Goal: Task Accomplishment & Management: Manage account settings

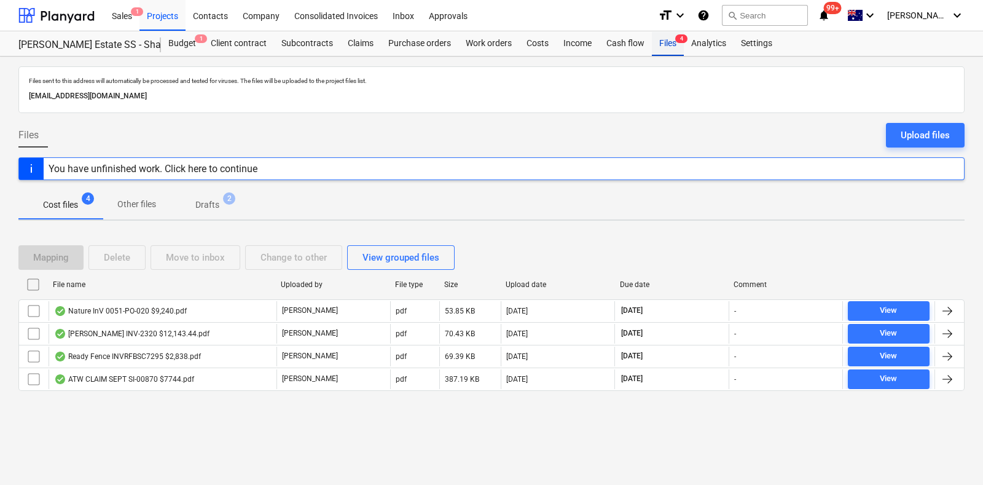
click at [662, 40] on div "Files 4" at bounding box center [668, 43] width 32 height 25
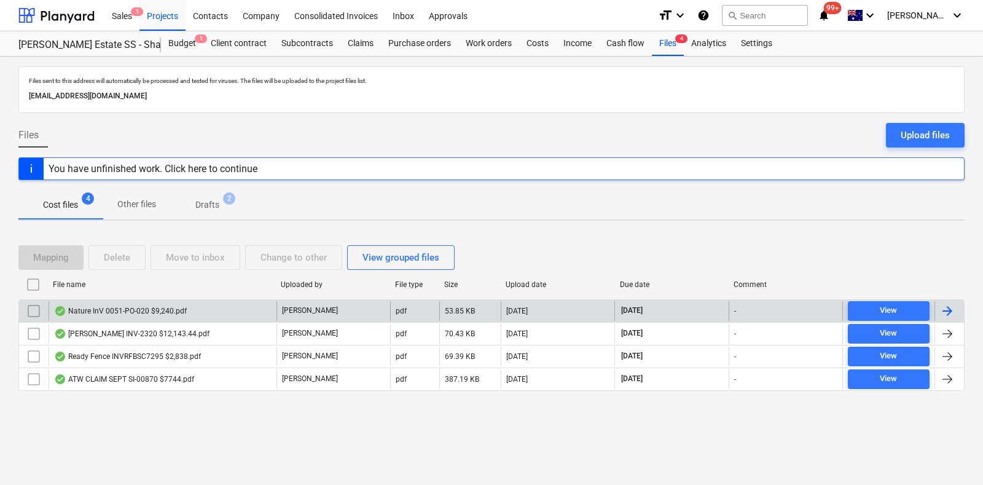
click at [514, 315] on div "24.09.2025" at bounding box center [558, 311] width 114 height 20
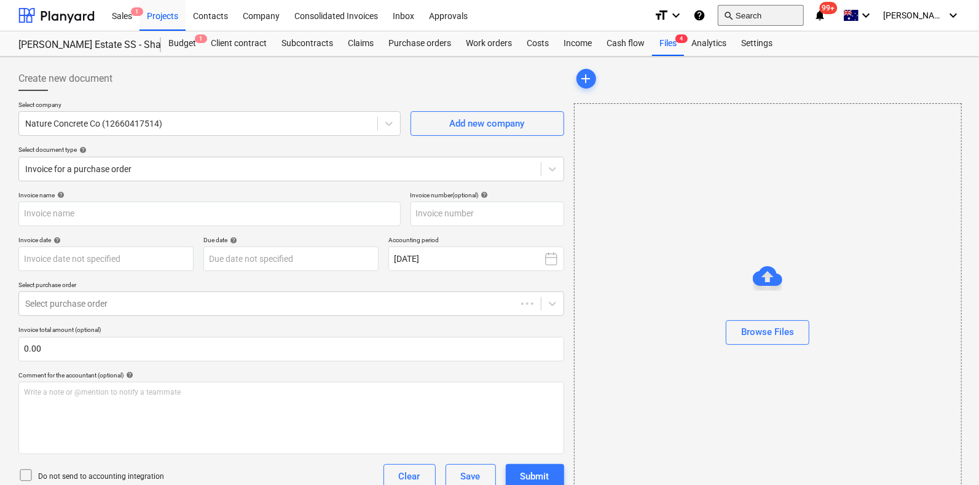
type input "0051-PO-020"
type input "24 Sep 2025"
type input "08 Oct 2025"
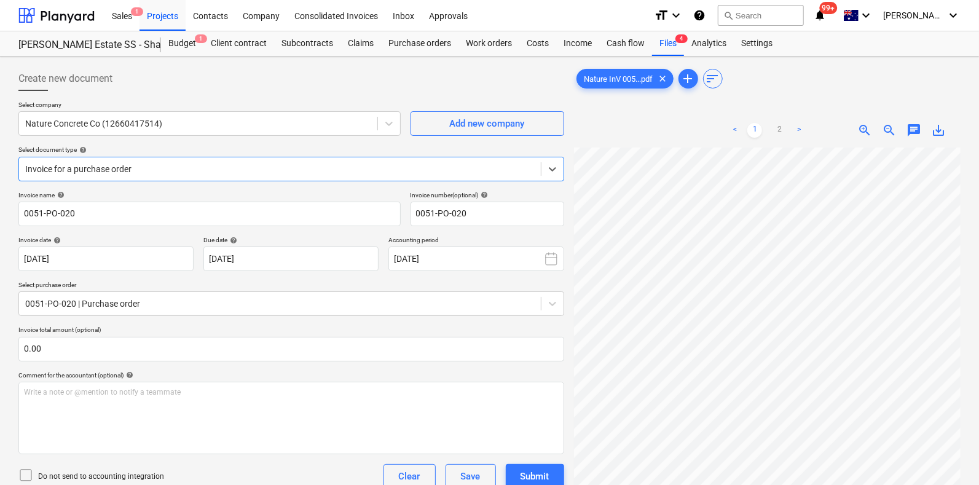
scroll to position [461, 0]
click at [473, 63] on div "Create new document Select company Nature Concrete Co (12660417514) Add new com…" at bounding box center [490, 376] width 952 height 630
click at [591, 93] on div "Nature InV 005...pdf clear add sort < 1 2 > zoom_in zoom_out chat 0 save_alt" at bounding box center [767, 332] width 387 height 532
click at [477, 273] on div "Create new document Select company Nature Concrete Co (12660417514) Add new com…" at bounding box center [490, 376] width 952 height 630
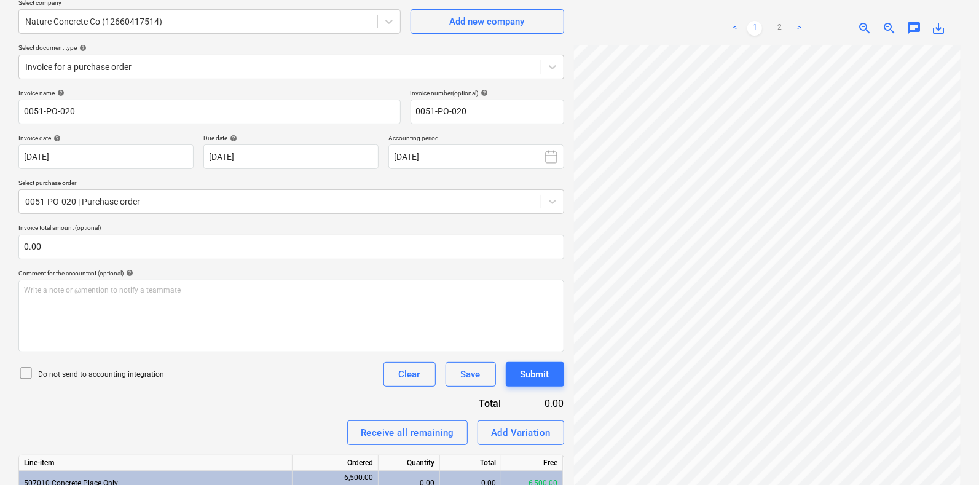
scroll to position [0, 0]
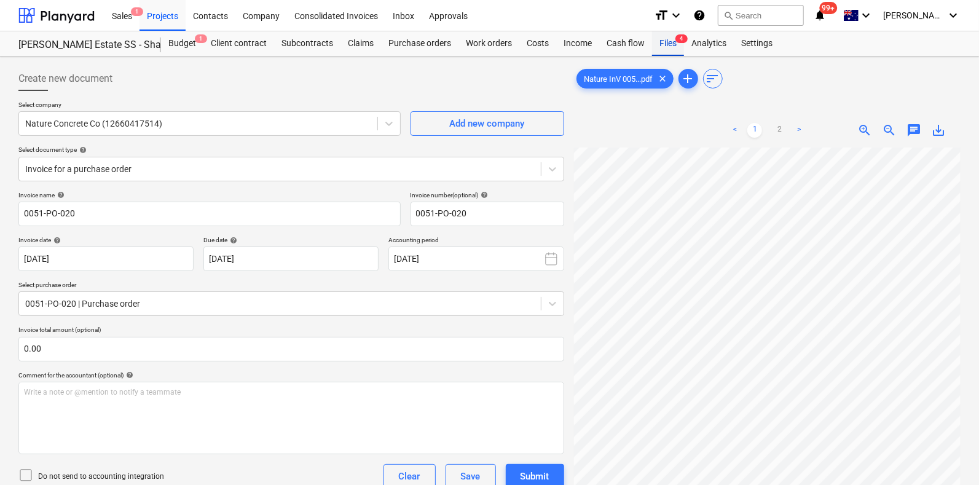
click at [665, 43] on div "Files 4" at bounding box center [668, 43] width 32 height 25
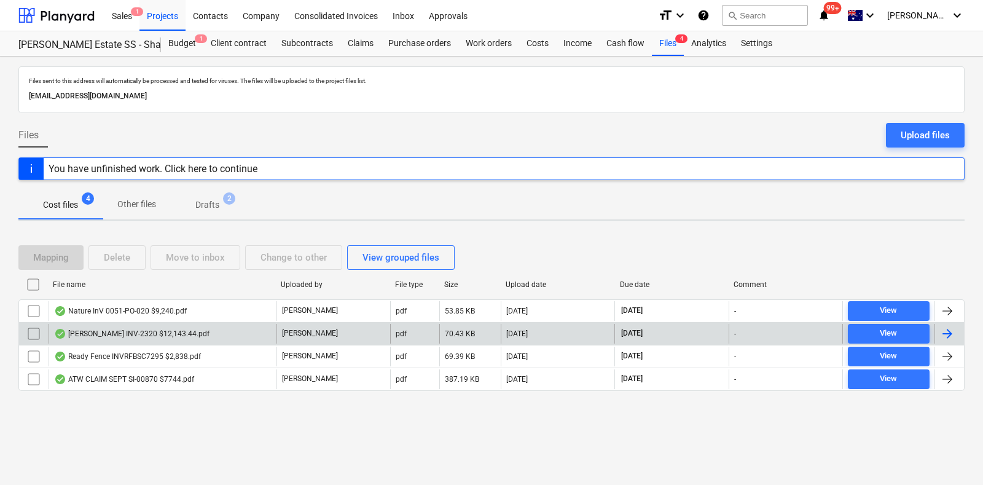
click at [154, 334] on div "Beckett INV-2320 $12,143.44.pdf" at bounding box center [132, 334] width 156 height 10
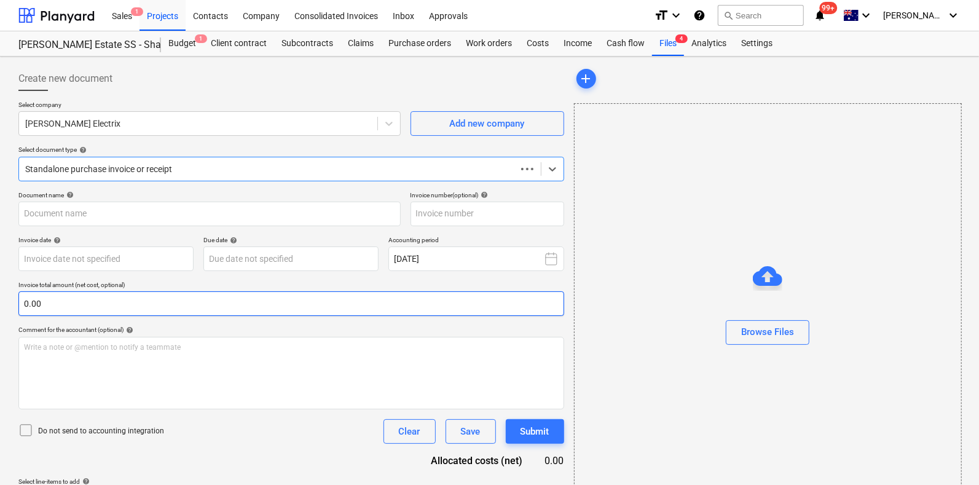
scroll to position [36, 0]
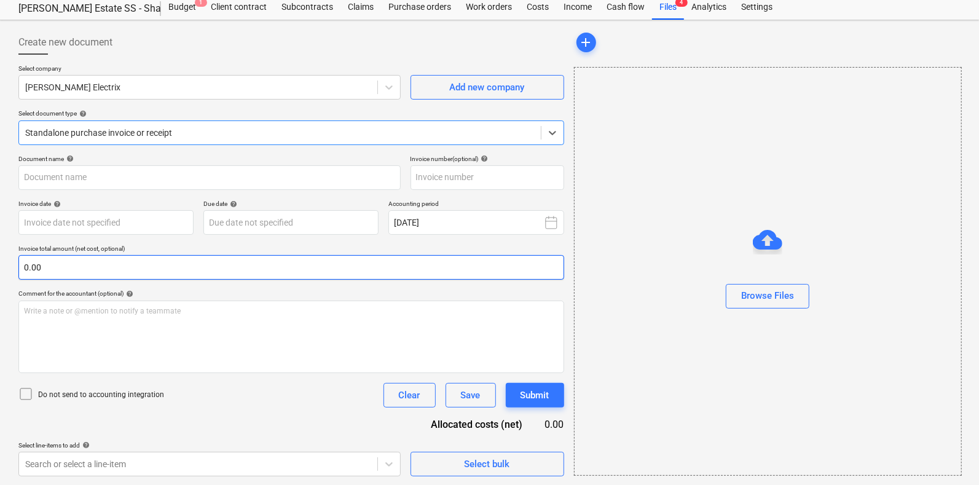
type input "INV-2320"
type input "10 Sep 2025"
type input "30 Oct 2025"
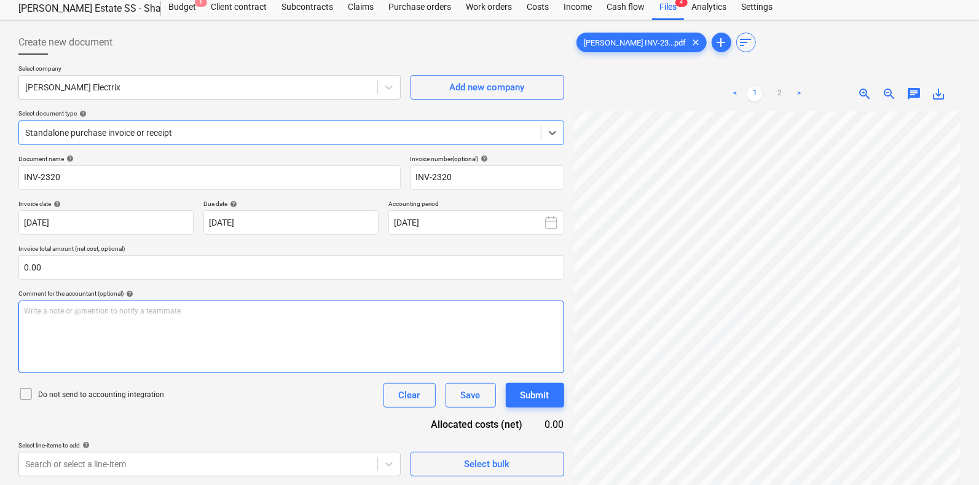
scroll to position [230, 0]
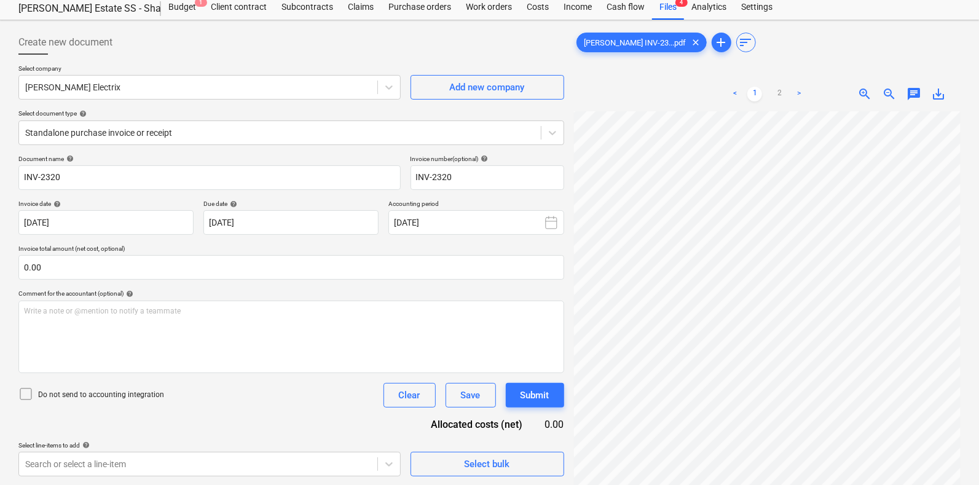
click at [575, 101] on div "< 1 2 > zoom_in zoom_out chat 0 save_alt" at bounding box center [767, 319] width 387 height 485
click at [779, 105] on div "< 1 2 >" at bounding box center [767, 94] width 122 height 34
click at [778, 93] on link "2" at bounding box center [779, 94] width 15 height 15
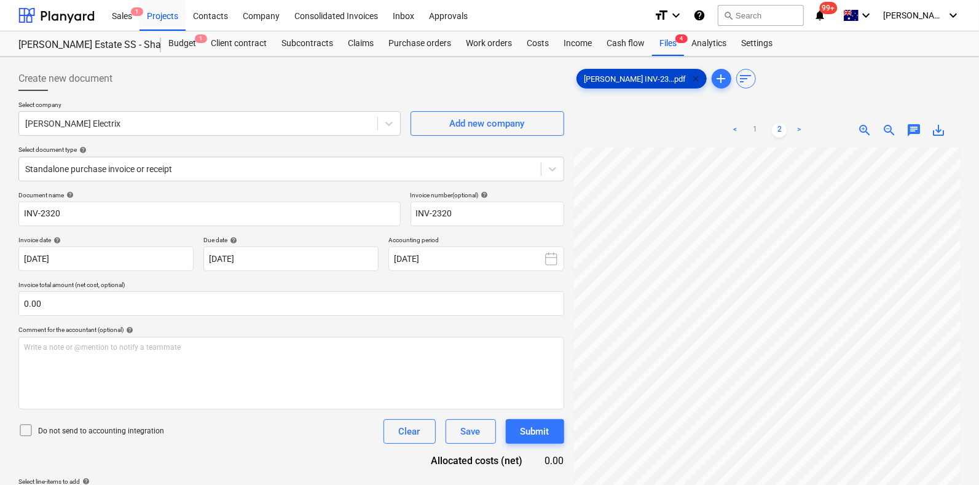
scroll to position [0, 0]
drag, startPoint x: 673, startPoint y: 41, endPoint x: 668, endPoint y: 46, distance: 7.4
click at [673, 41] on div "Files 4" at bounding box center [668, 43] width 32 height 25
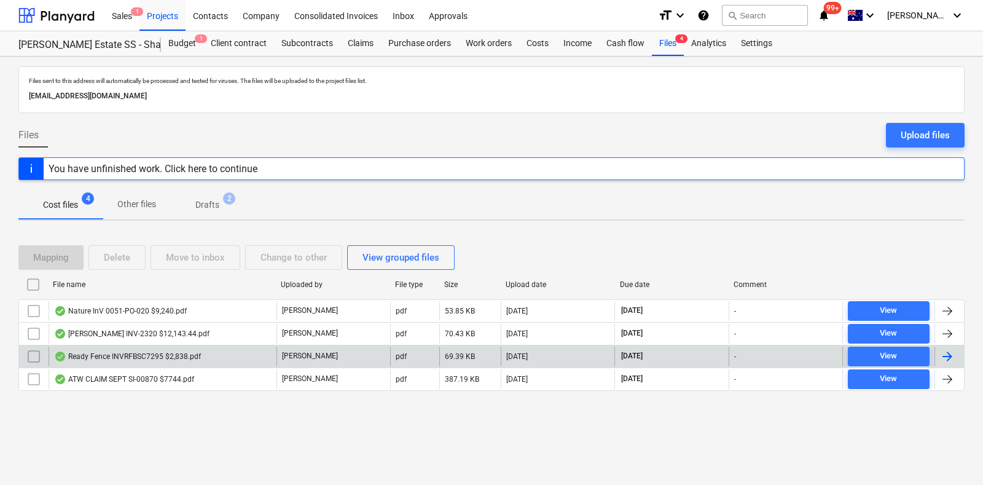
click at [132, 352] on div "Ready Fence INVRFBSC7295 $2,838.pdf" at bounding box center [127, 357] width 147 height 10
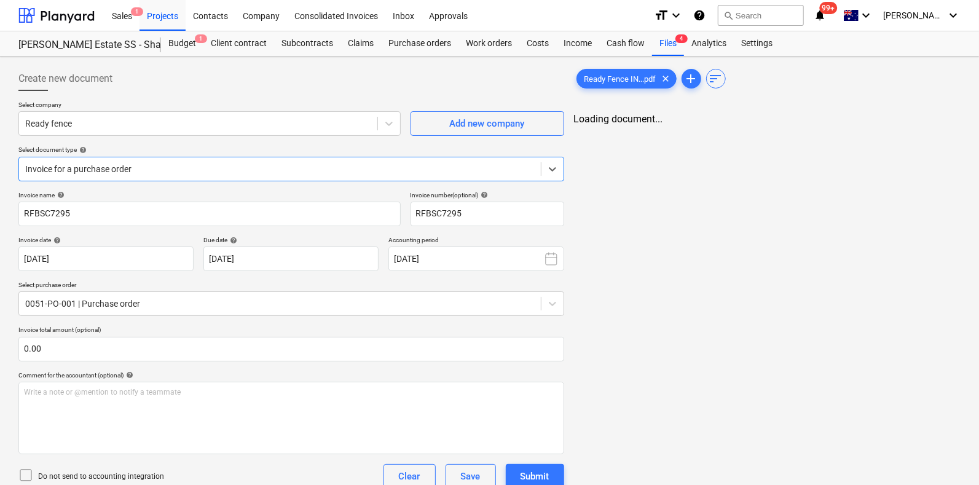
type input "RFBSC7295"
type input "[DATE]"
type input "30 Oct 2025"
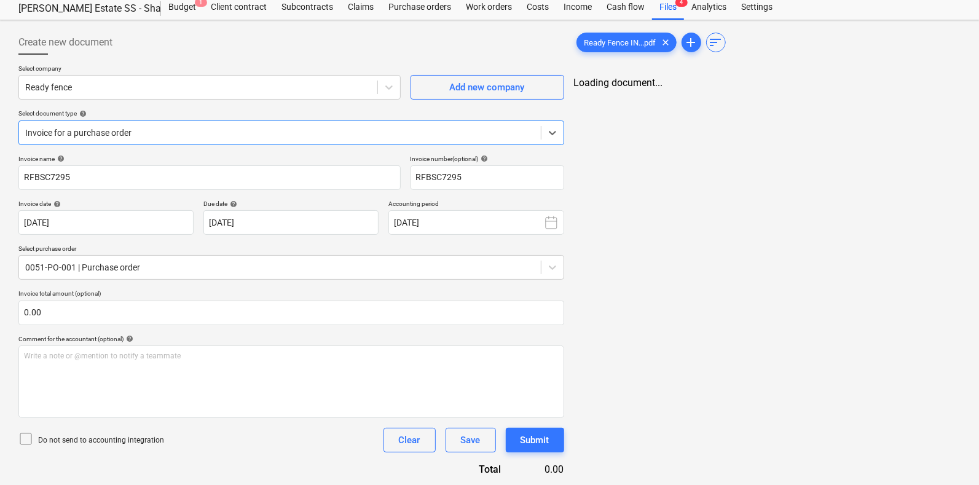
click at [126, 138] on div "Invoice for a purchase order" at bounding box center [280, 132] width 522 height 17
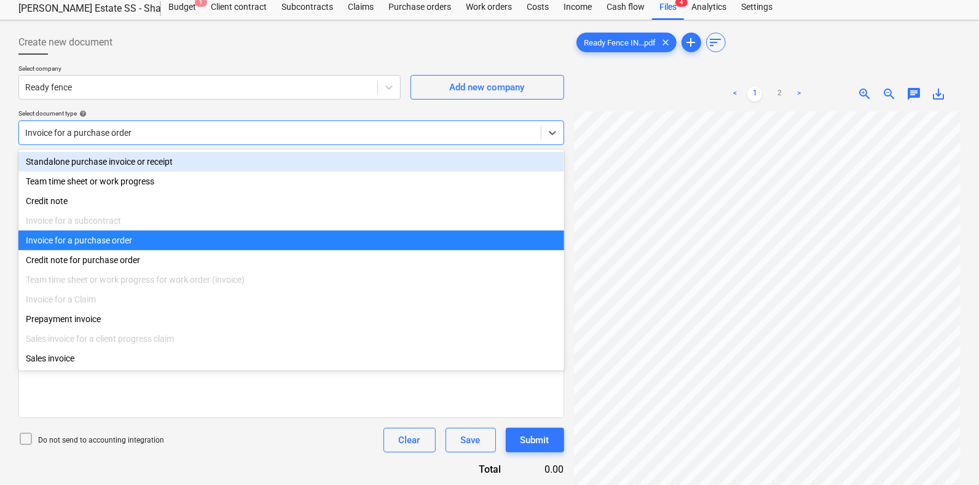
click at [186, 122] on div "Invoice for a purchase order" at bounding box center [291, 132] width 546 height 25
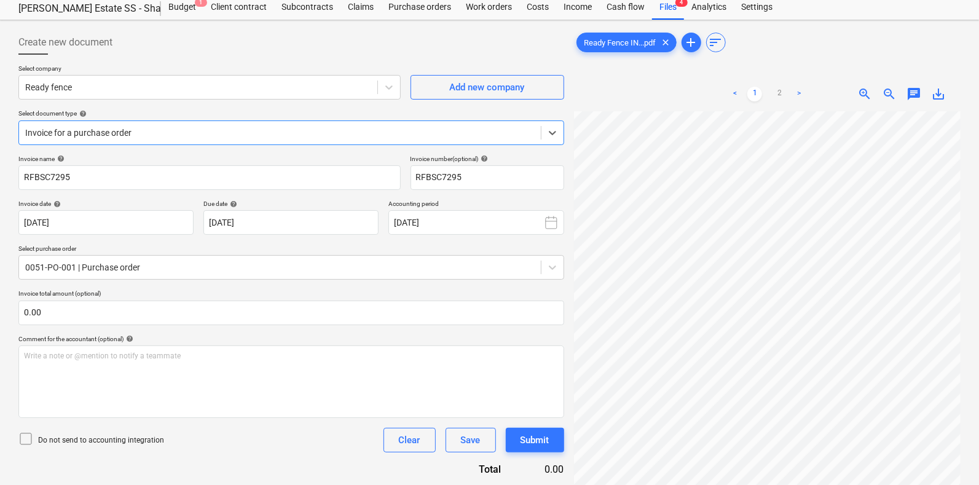
scroll to position [537, 0]
click at [640, 77] on div "< 1 2 > zoom_in zoom_out chat 0 save_alt" at bounding box center [767, 319] width 387 height 485
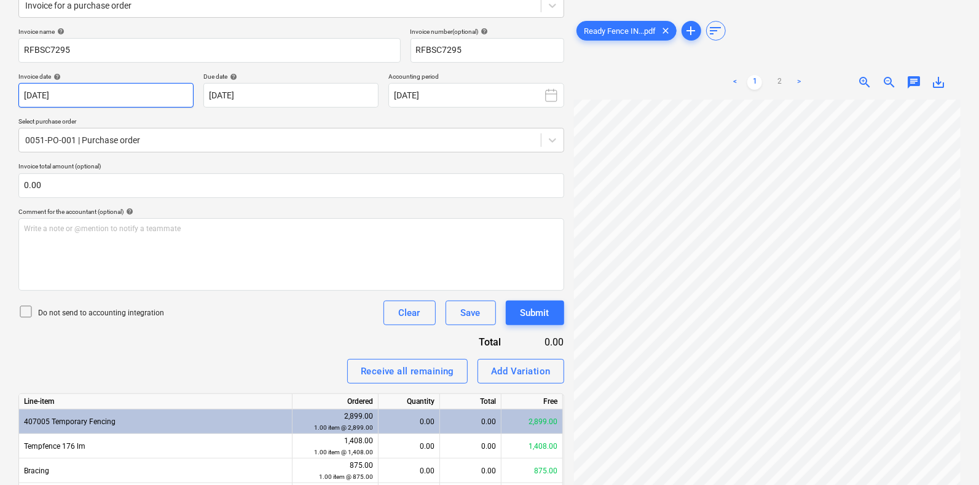
scroll to position [0, 0]
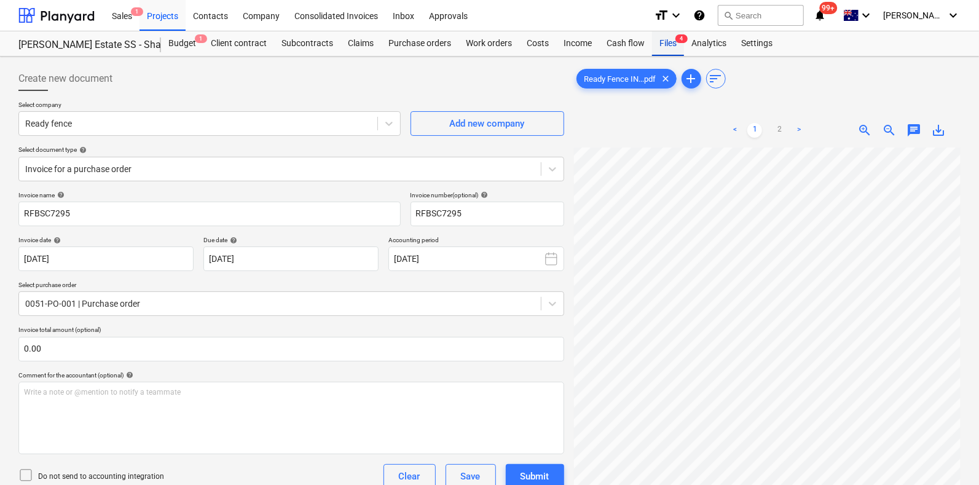
click at [664, 38] on div "Files 4" at bounding box center [668, 43] width 32 height 25
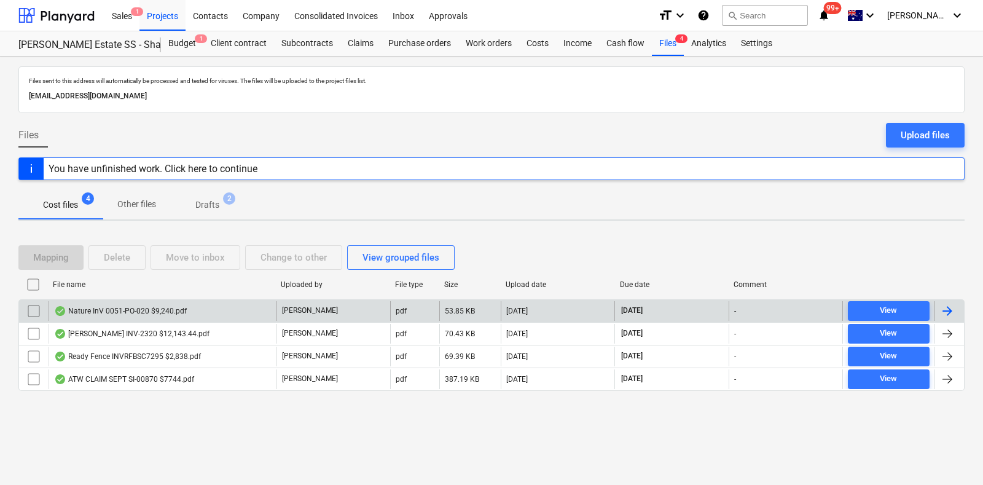
click at [191, 304] on div "Nature InV 0051-PO-020 $9,240.pdf" at bounding box center [163, 311] width 228 height 20
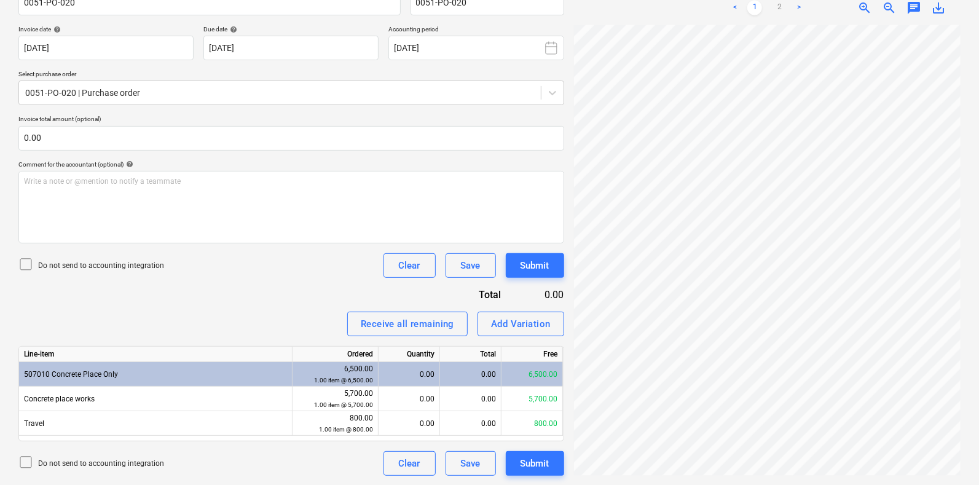
scroll to position [593, 0]
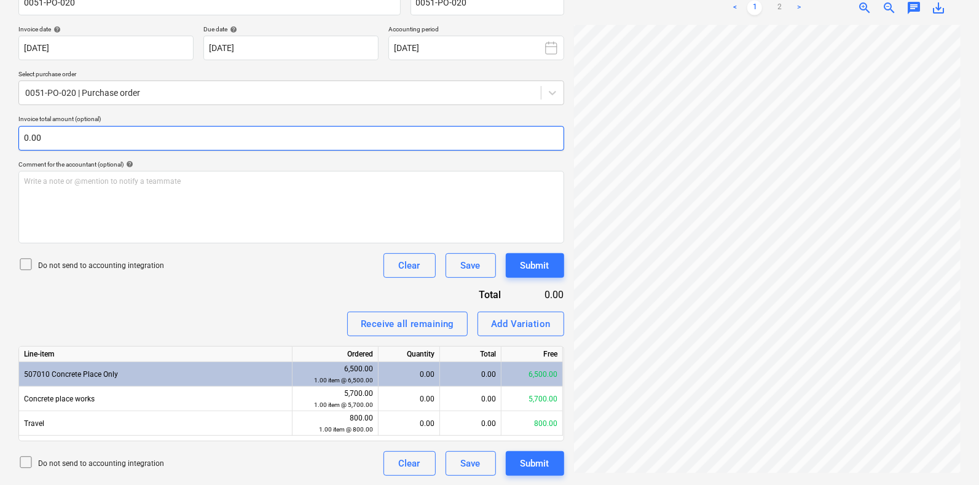
click at [514, 144] on div "Create new document Select company Nature Concrete Co (12660417514) Add new com…" at bounding box center [490, 166] width 952 height 630
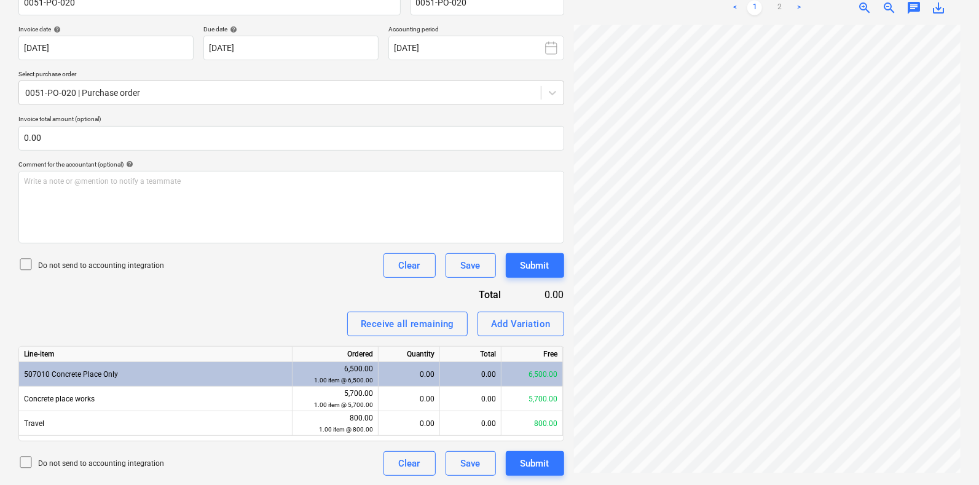
click at [570, 175] on div "Nature InV 005...pdf clear add sort < 1 2 > zoom_in zoom_out chat 0 save_alt" at bounding box center [767, 166] width 396 height 630
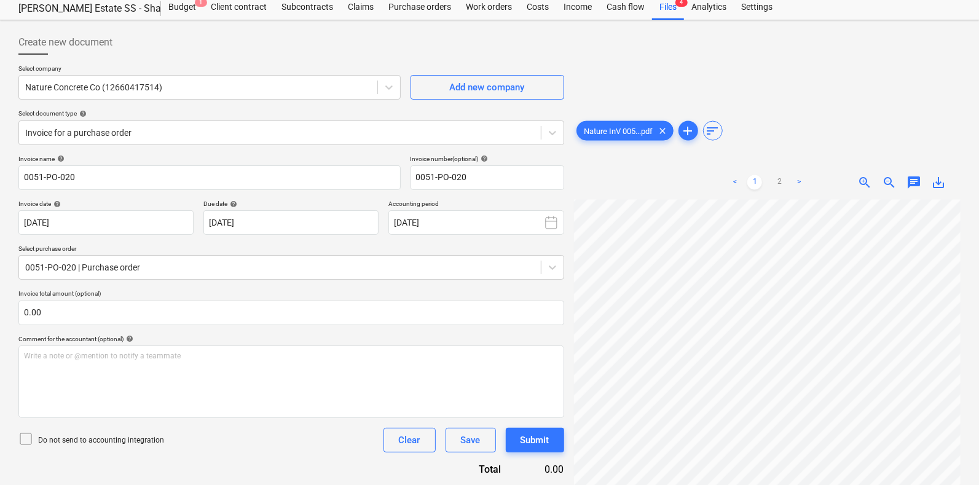
scroll to position [0, 0]
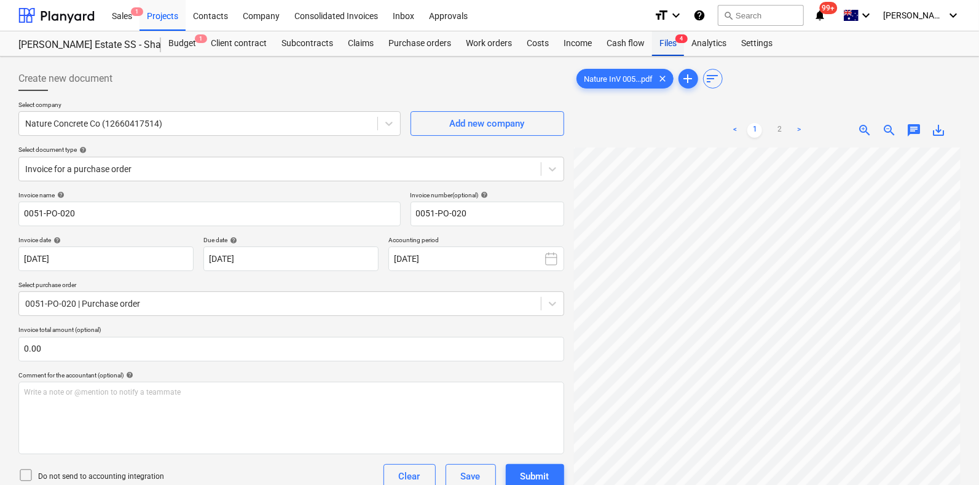
click at [676, 36] on span "4" at bounding box center [681, 38] width 12 height 9
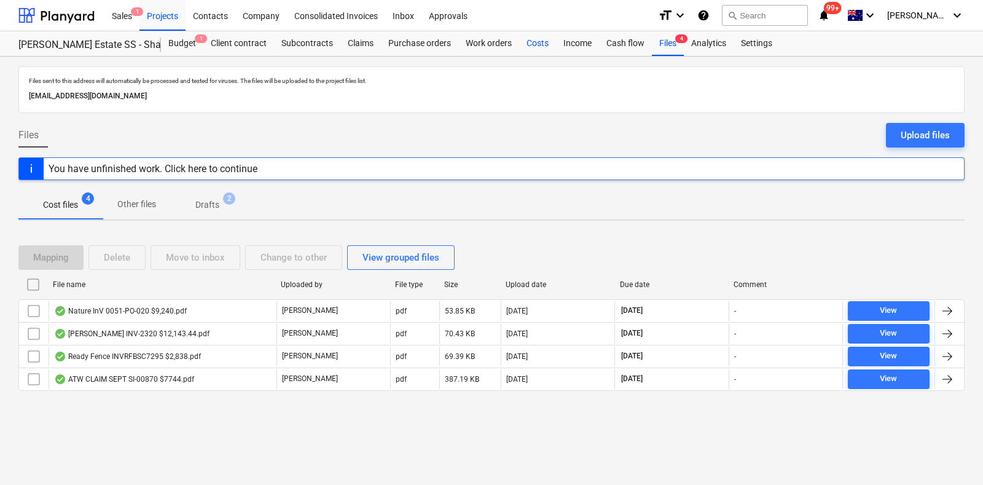
click at [539, 33] on div "Costs" at bounding box center [537, 43] width 37 height 25
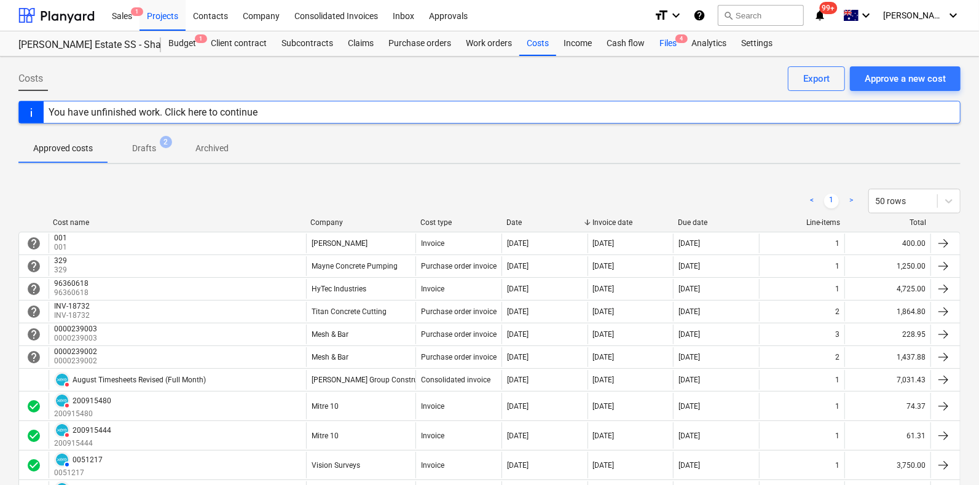
click at [664, 33] on div "Files 4" at bounding box center [668, 43] width 32 height 25
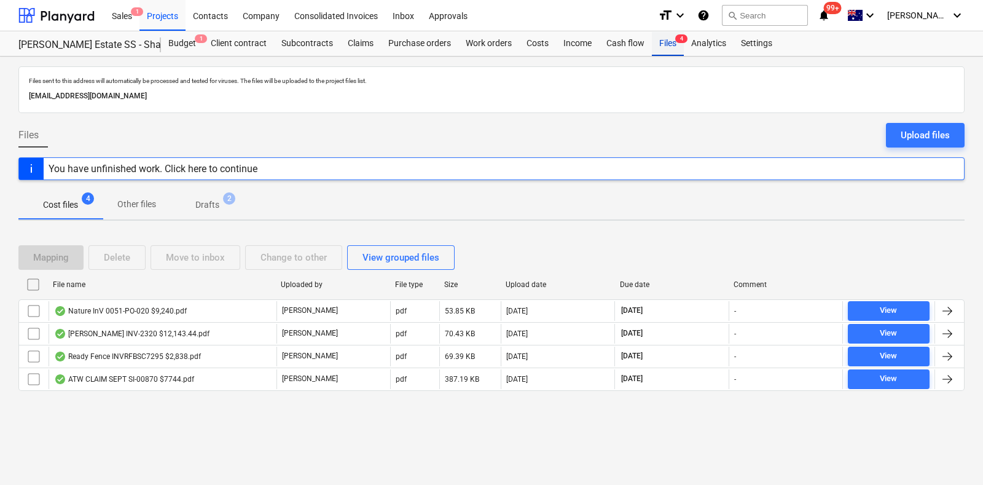
click at [664, 33] on div "Files 4" at bounding box center [668, 43] width 32 height 25
click at [544, 39] on div "Costs" at bounding box center [537, 43] width 37 height 25
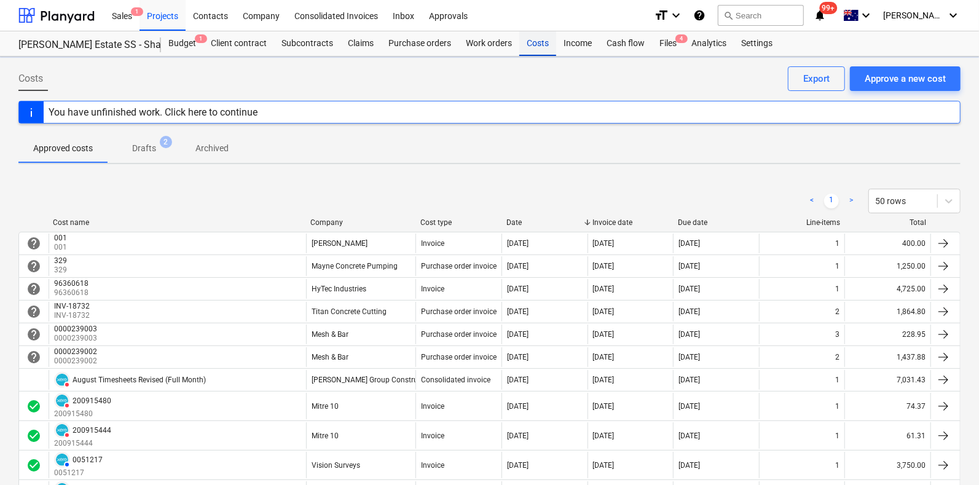
click at [543, 39] on div "Costs" at bounding box center [537, 43] width 37 height 25
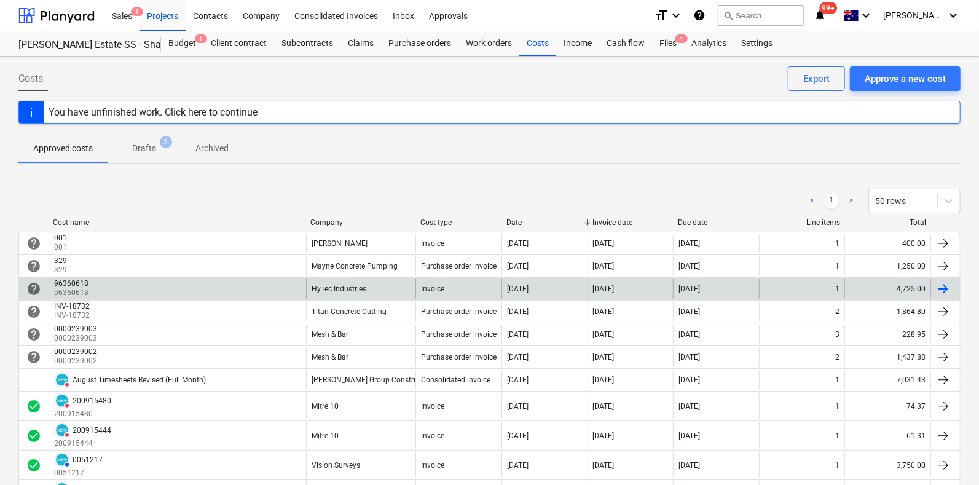
scroll to position [152, 0]
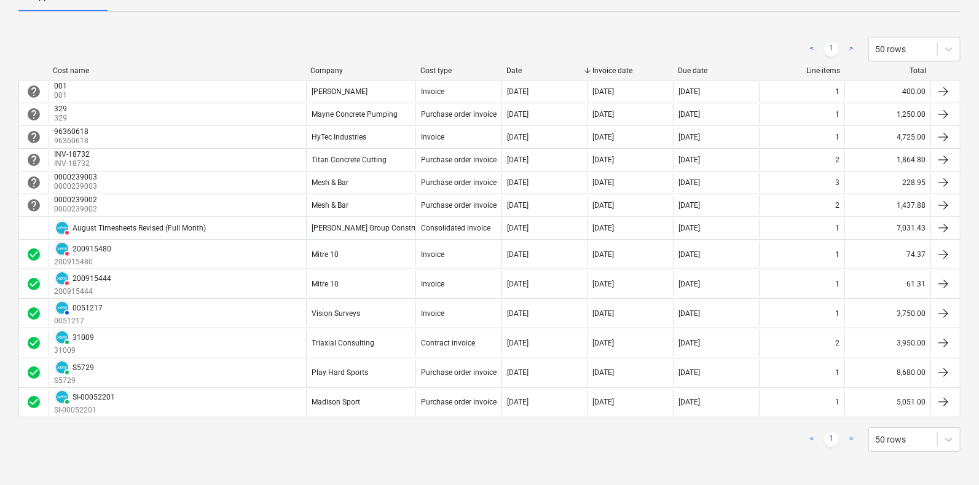
click at [594, 15] on div "Costs Approve a new cost Export You have unfinished work. Click here to continu…" at bounding box center [489, 195] width 979 height 581
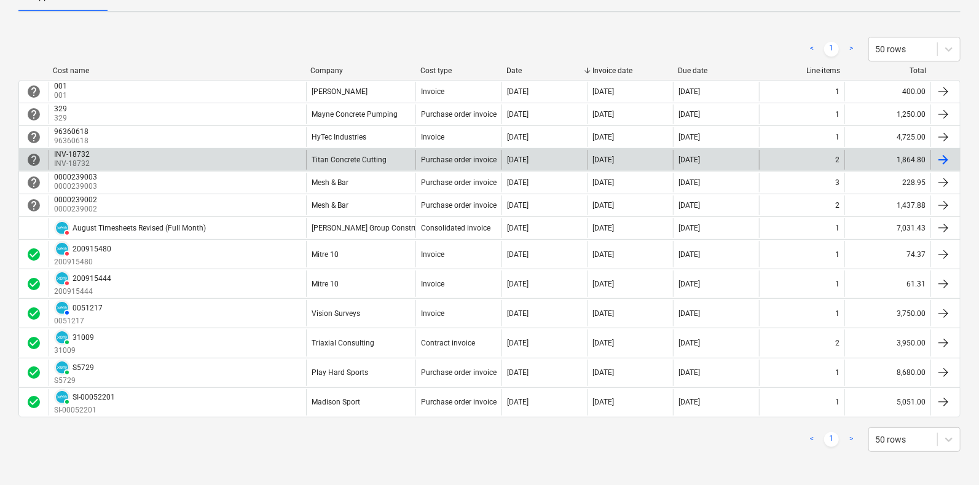
scroll to position [0, 0]
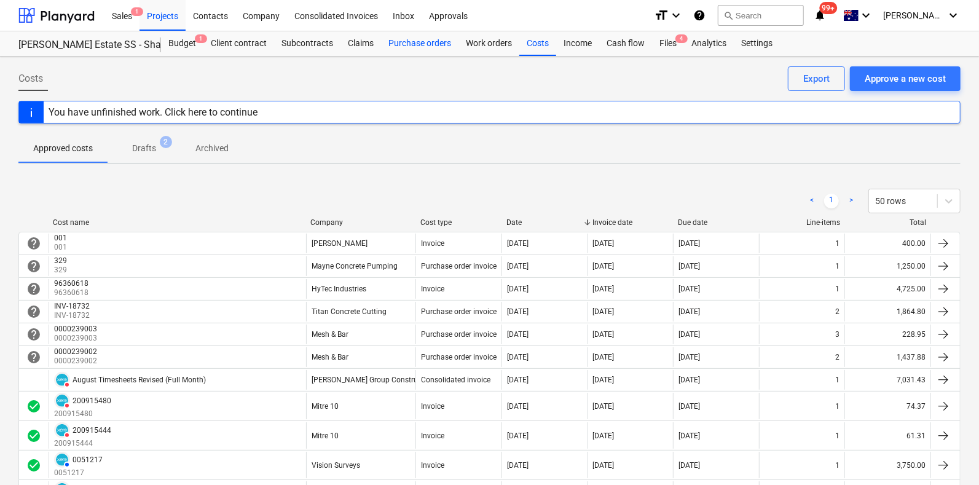
click at [393, 49] on div "Purchase orders" at bounding box center [419, 43] width 77 height 25
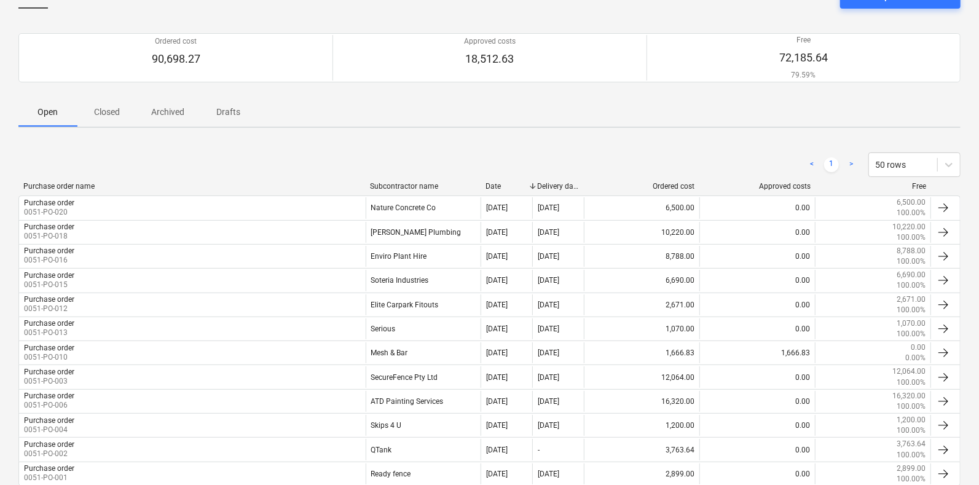
scroll to position [150, 0]
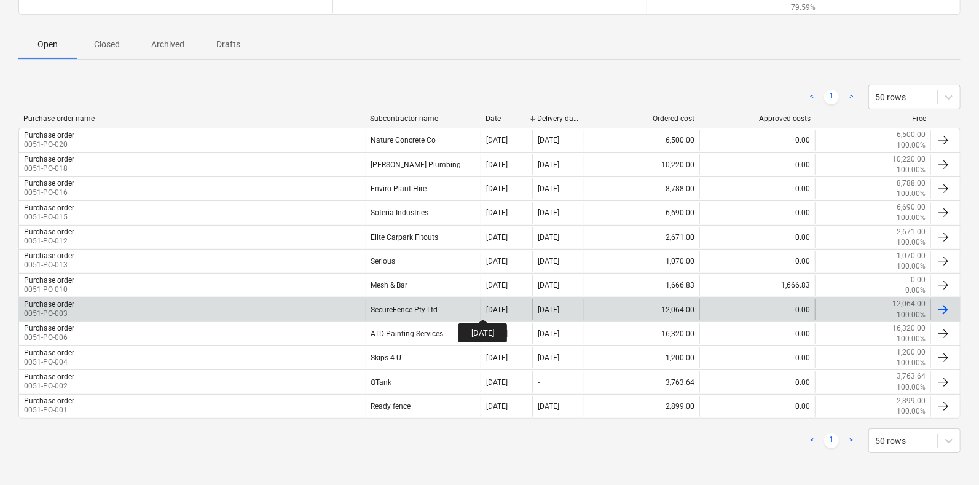
click at [494, 308] on div "26 Aug 2025" at bounding box center [497, 309] width 22 height 9
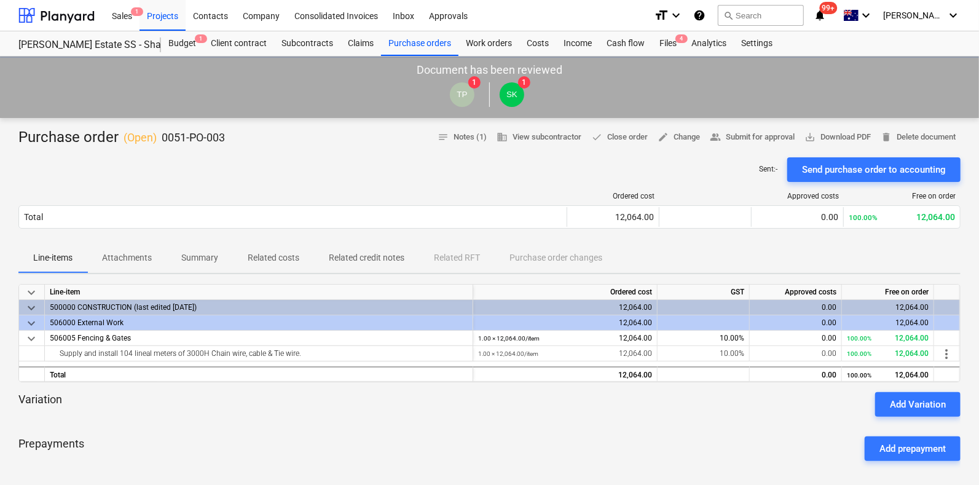
click at [135, 249] on span "Attachments" at bounding box center [126, 258] width 79 height 20
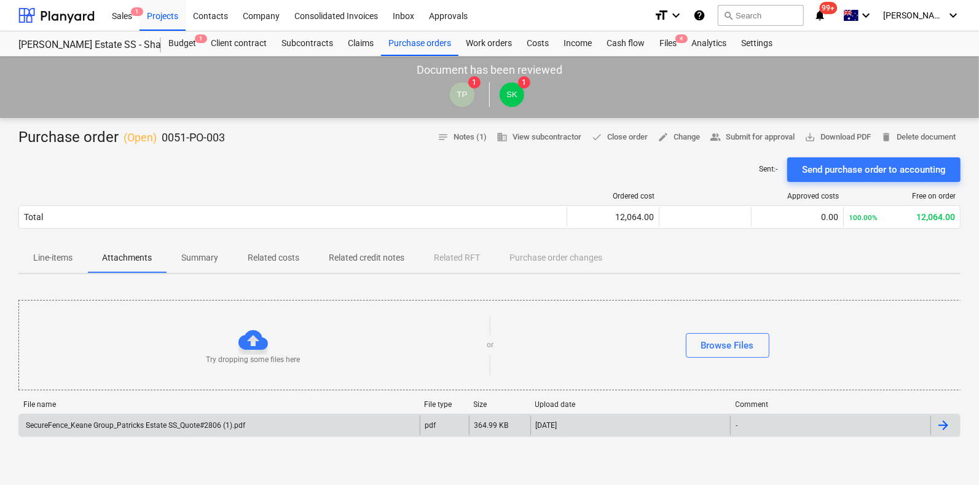
click at [151, 423] on div "SecureFence_Keane Group_Patricks Estate SS_Quote#2806 (1).pdf" at bounding box center [134, 425] width 221 height 9
click at [671, 41] on div "Files 4" at bounding box center [668, 43] width 32 height 25
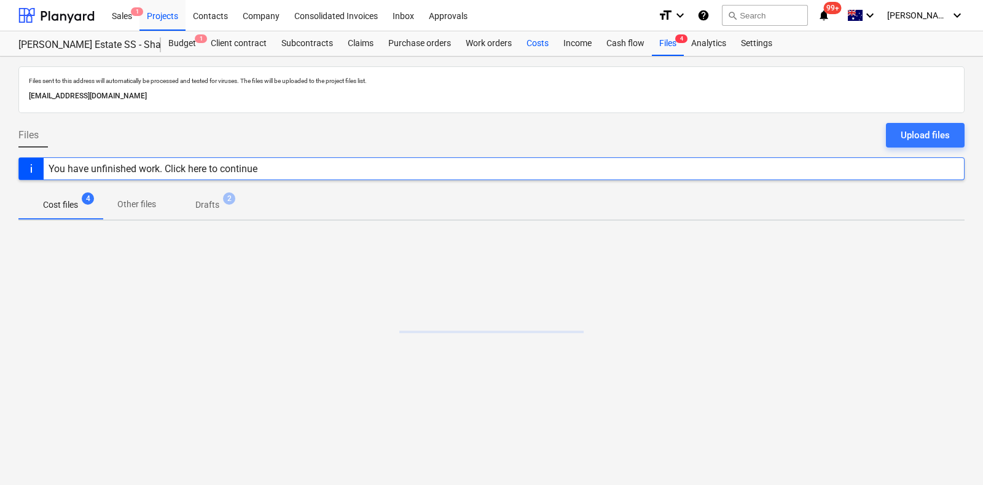
click at [550, 38] on div "Costs" at bounding box center [537, 43] width 37 height 25
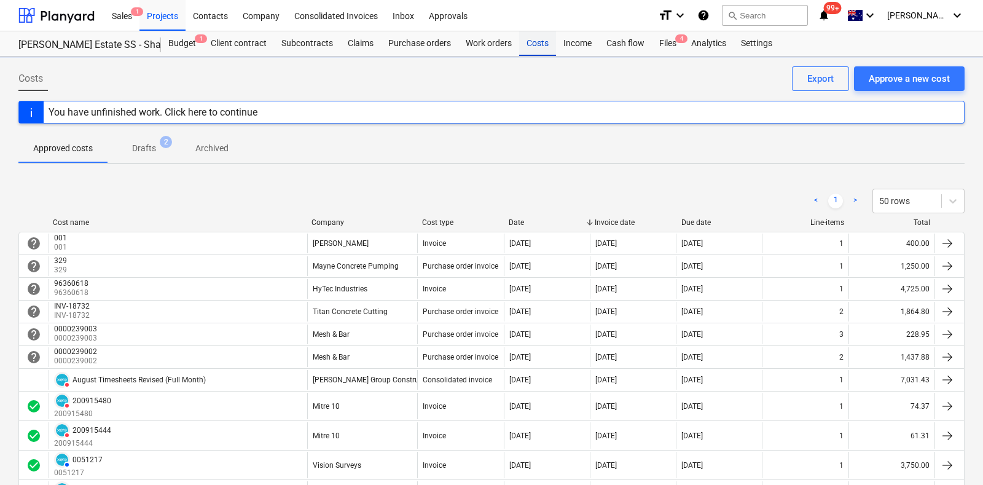
click at [550, 38] on div "Costs" at bounding box center [537, 43] width 37 height 25
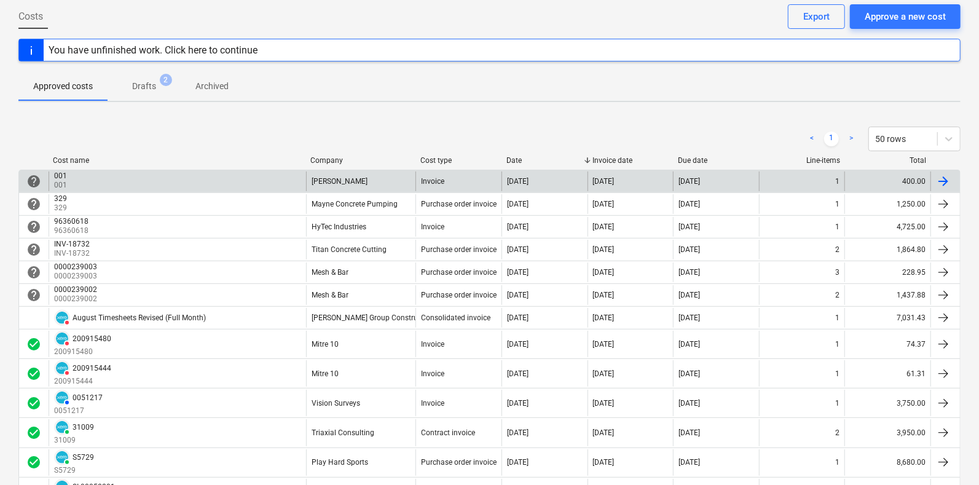
scroll to position [76, 0]
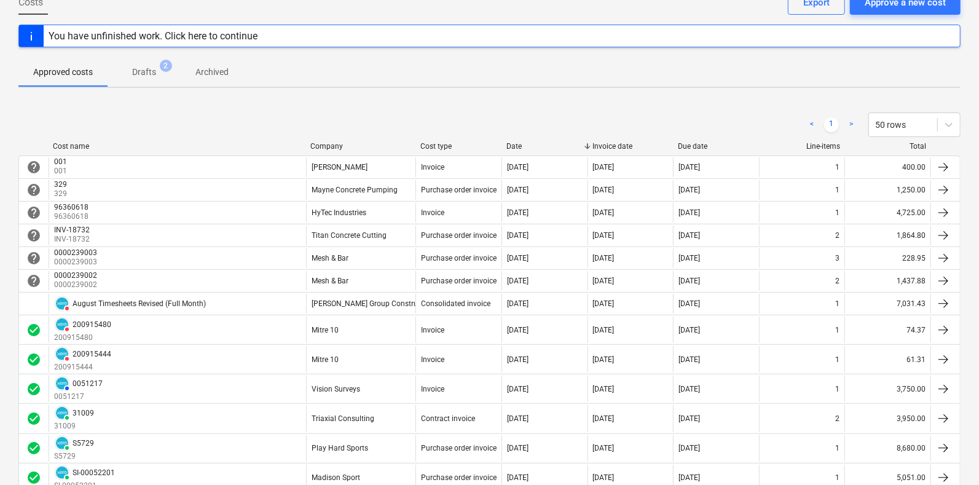
click at [844, 117] on link ">" at bounding box center [851, 124] width 15 height 15
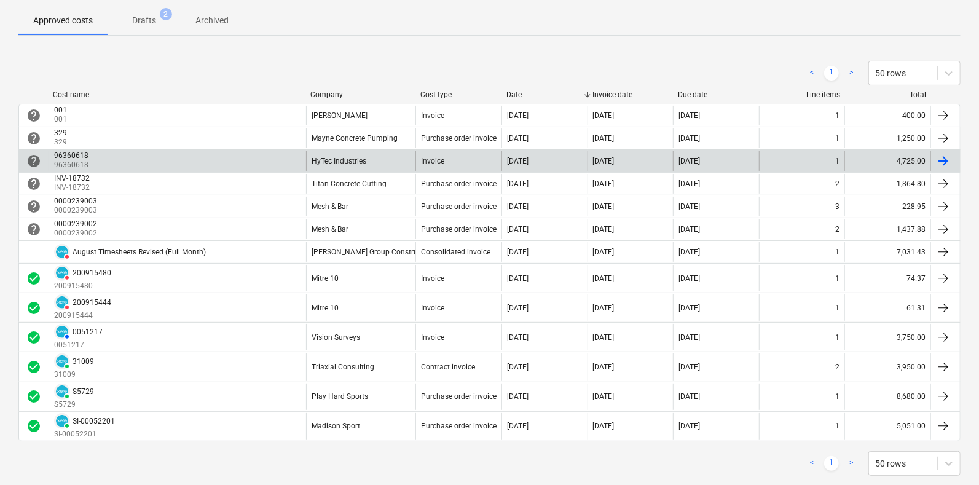
scroll to position [152, 0]
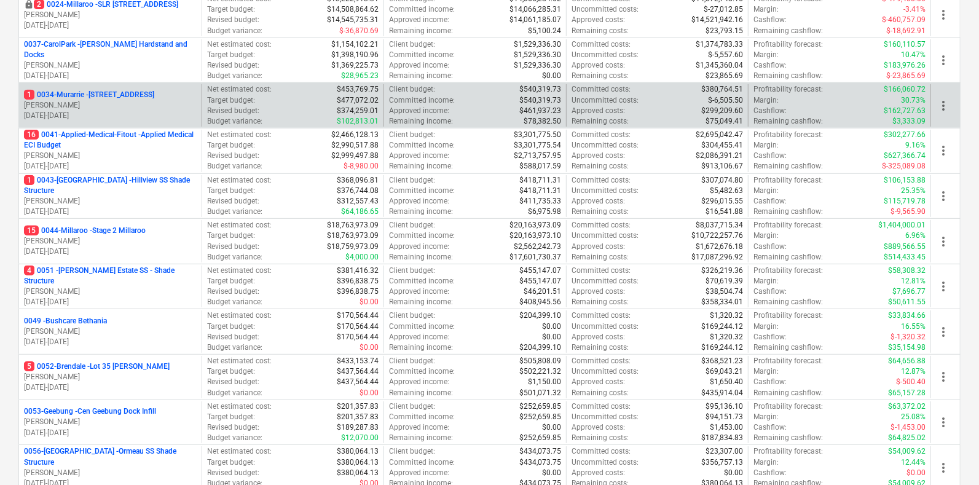
scroll to position [230, 0]
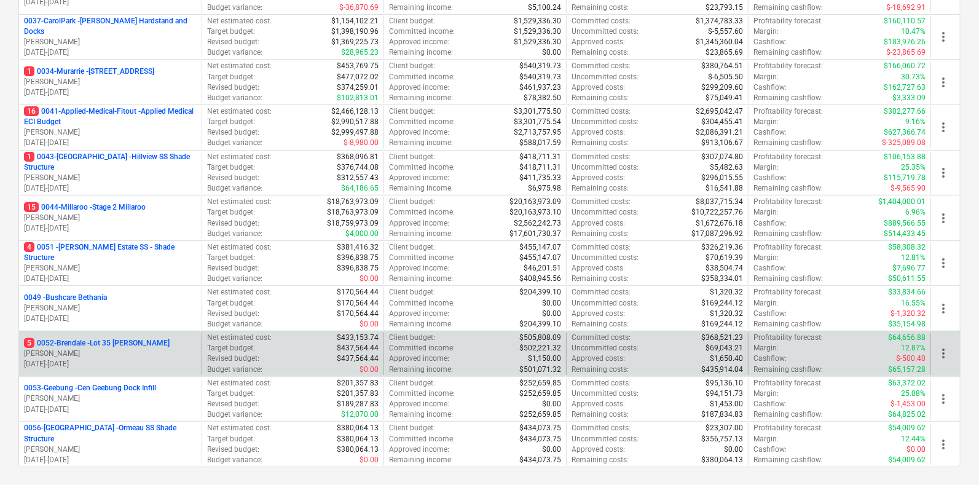
click at [86, 344] on p "5 0052-Brendale - Lot 35 [PERSON_NAME]" at bounding box center [97, 343] width 146 height 10
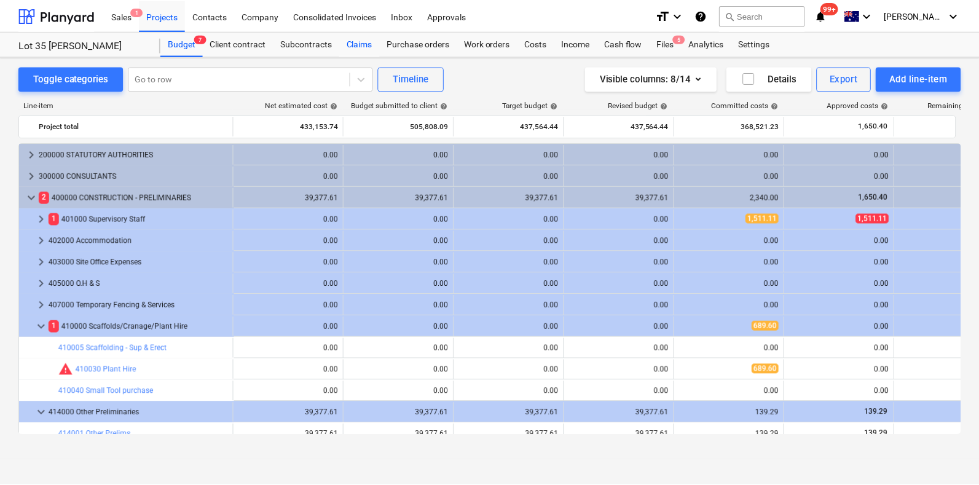
scroll to position [106, 0]
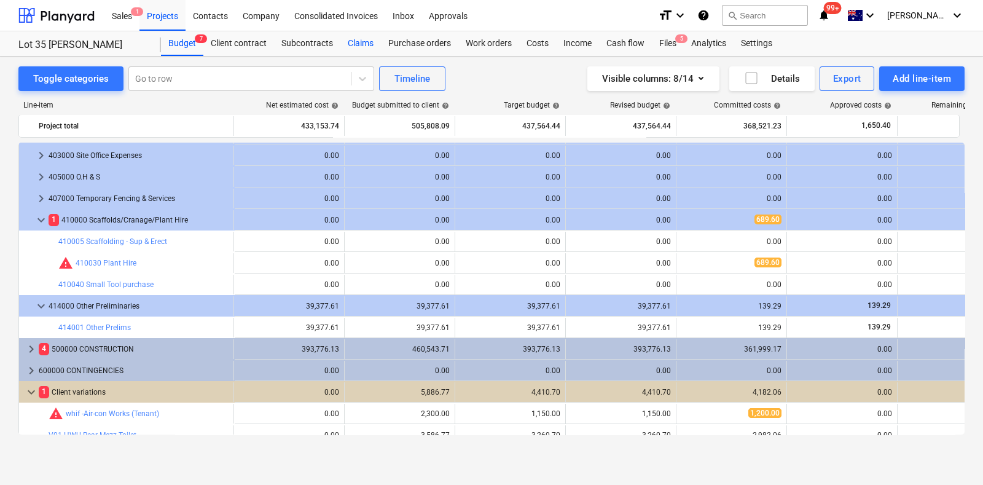
click at [347, 38] on div "Claims" at bounding box center [361, 43] width 41 height 25
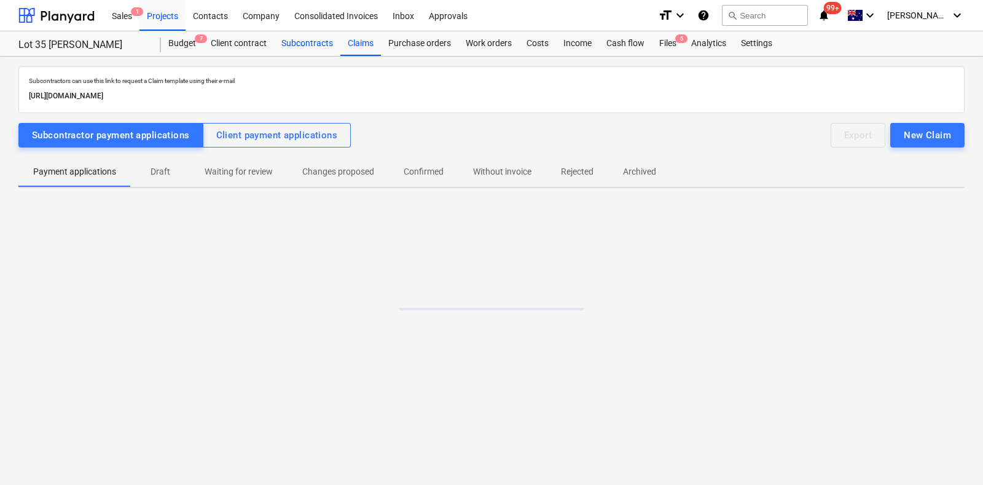
click at [305, 42] on div "Subcontracts" at bounding box center [307, 43] width 66 height 25
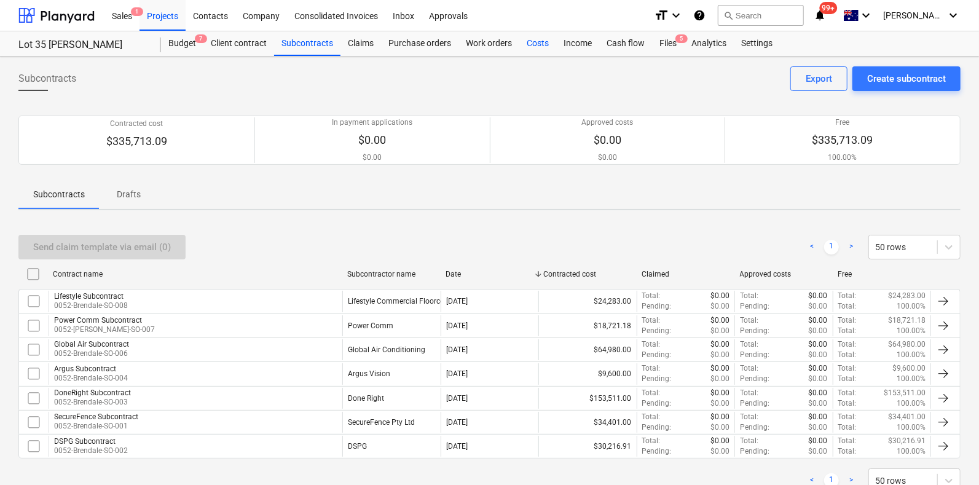
click at [548, 47] on div "Costs" at bounding box center [537, 43] width 37 height 25
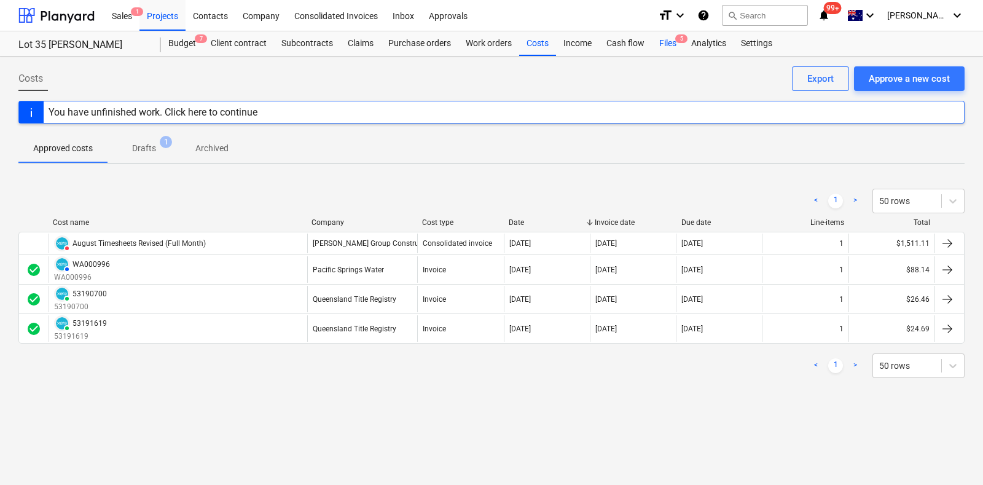
drag, startPoint x: 655, startPoint y: 40, endPoint x: 658, endPoint y: 46, distance: 6.9
click at [657, 40] on div "Files 5" at bounding box center [668, 43] width 32 height 25
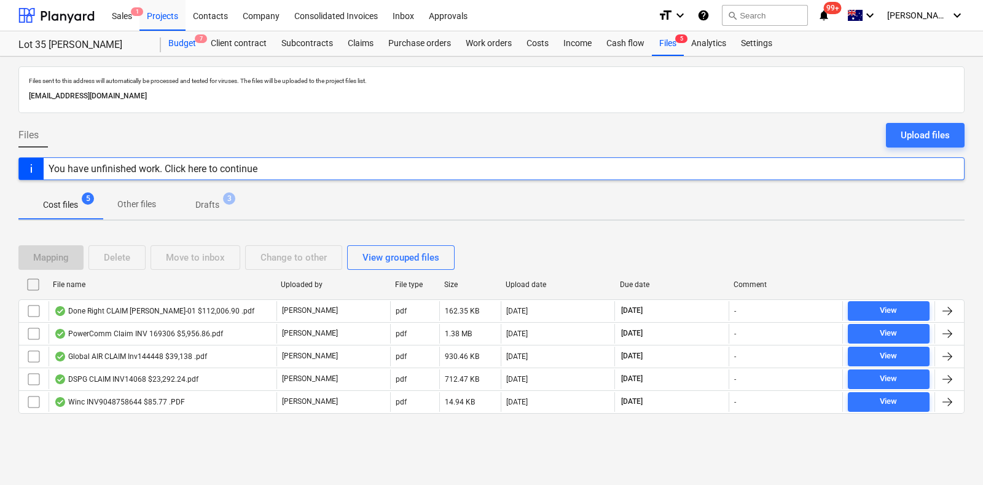
click at [181, 41] on div "Budget 7" at bounding box center [182, 43] width 42 height 25
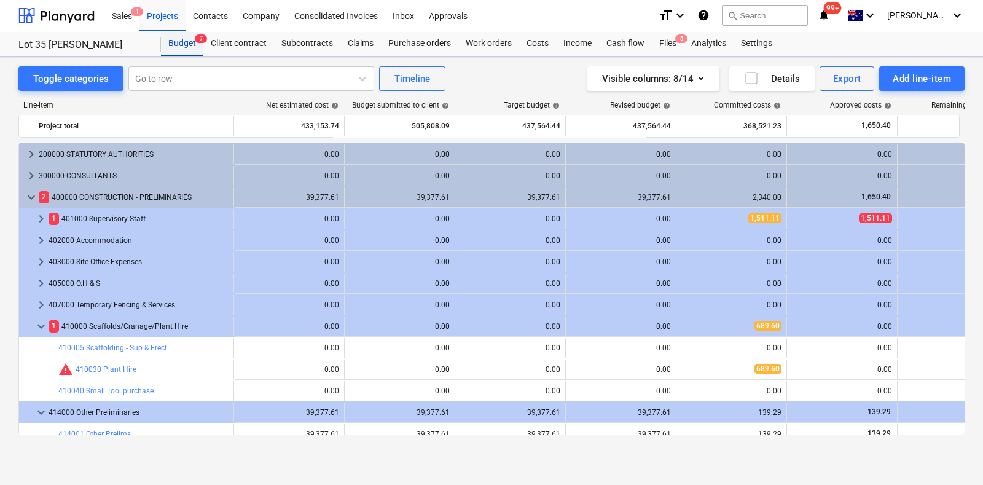
click at [182, 41] on div "Budget 7" at bounding box center [182, 43] width 42 height 25
